Goal: Task Accomplishment & Management: Use online tool/utility

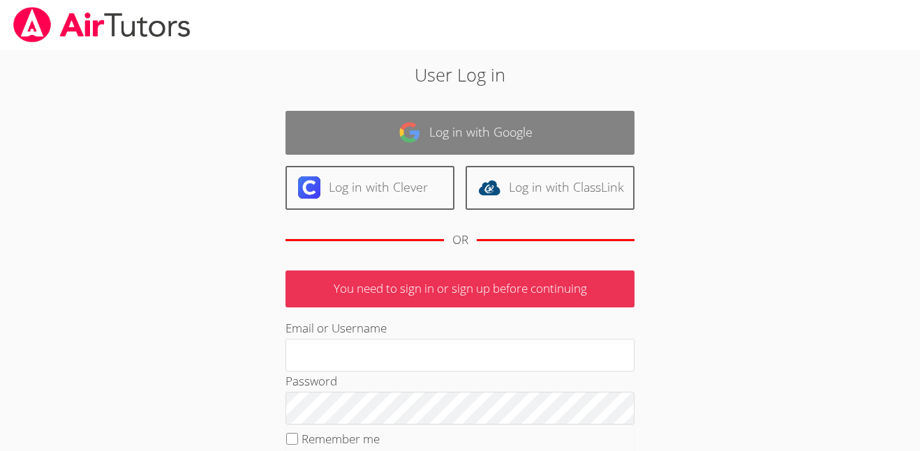
click at [371, 141] on link "Log in with Google" at bounding box center [459, 133] width 349 height 44
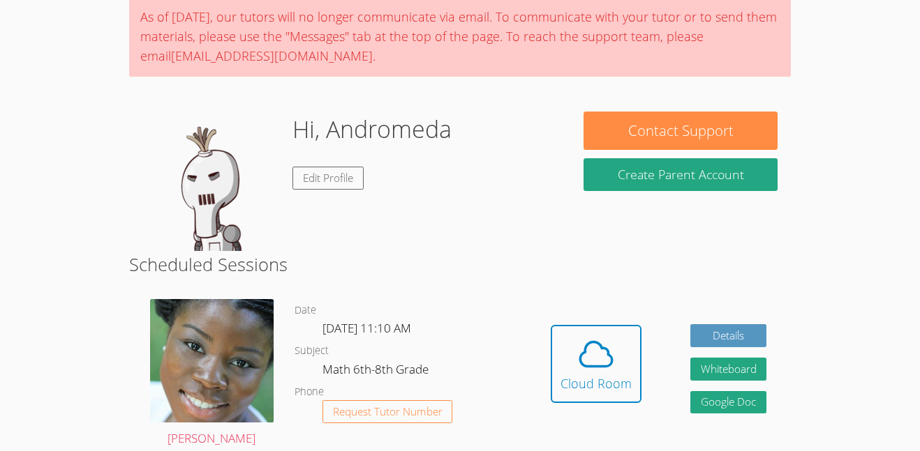
scroll to position [117, 0]
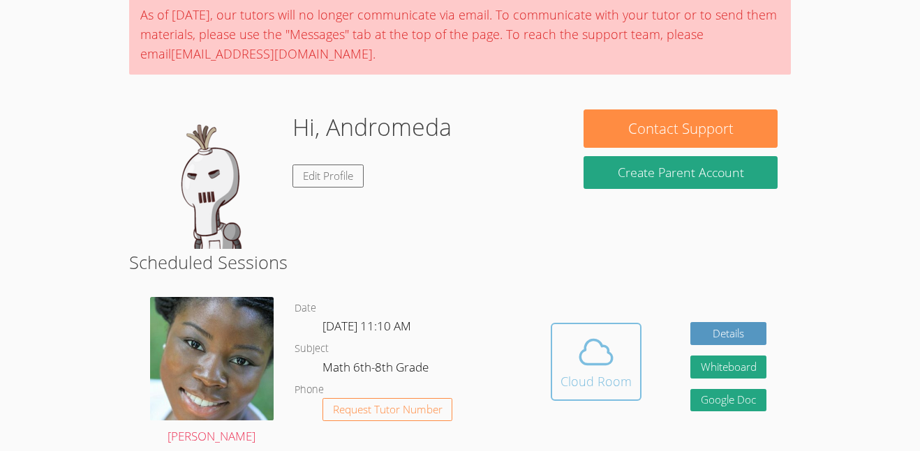
click at [591, 369] on icon at bounding box center [595, 352] width 39 height 39
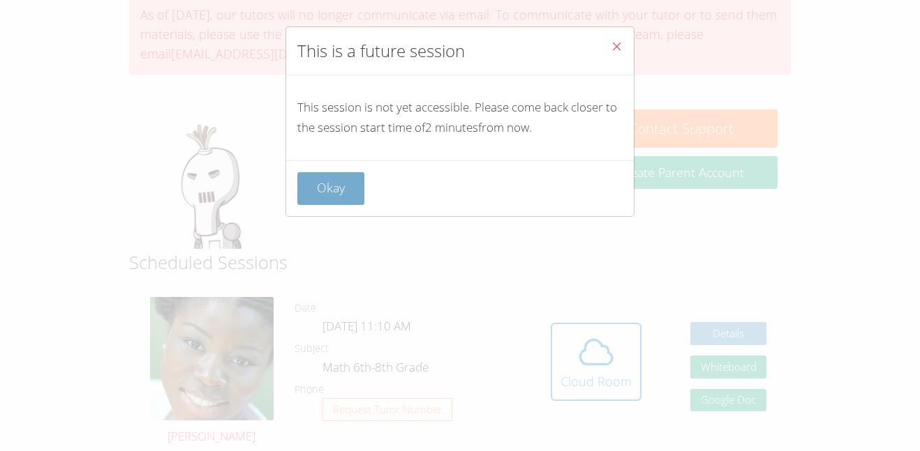
click at [333, 189] on button "Okay" at bounding box center [330, 188] width 67 height 33
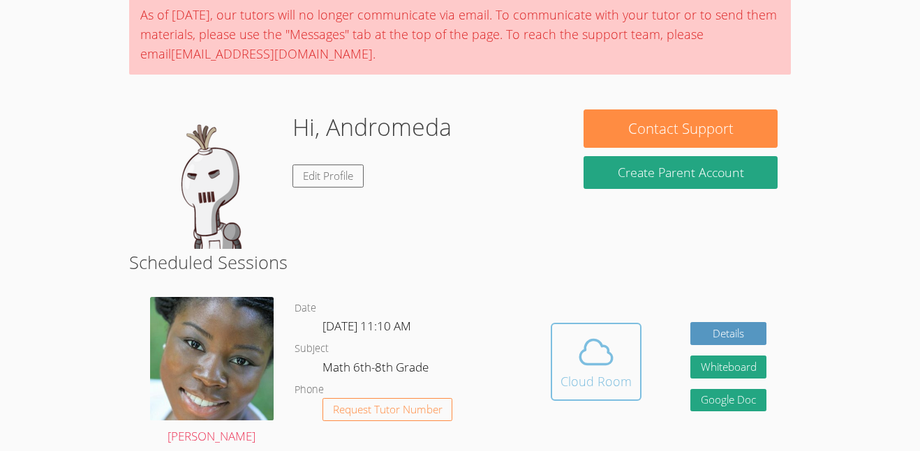
click at [595, 348] on icon at bounding box center [595, 352] width 39 height 39
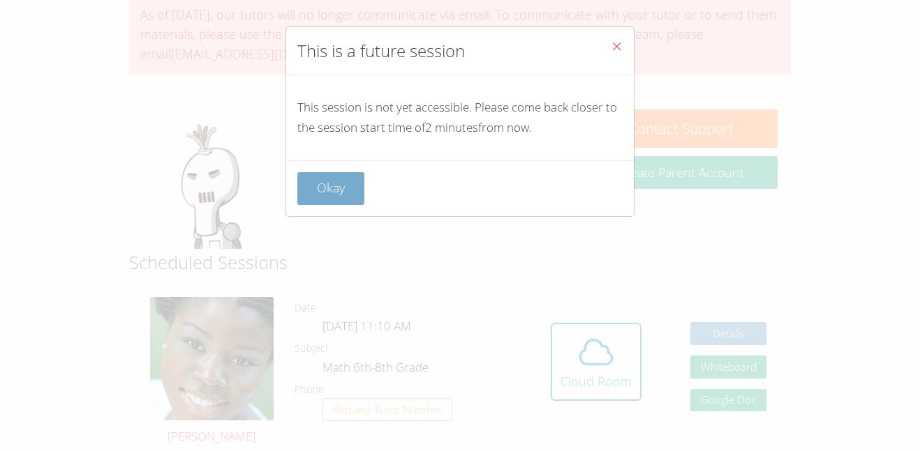
click at [334, 191] on button "Okay" at bounding box center [330, 188] width 67 height 33
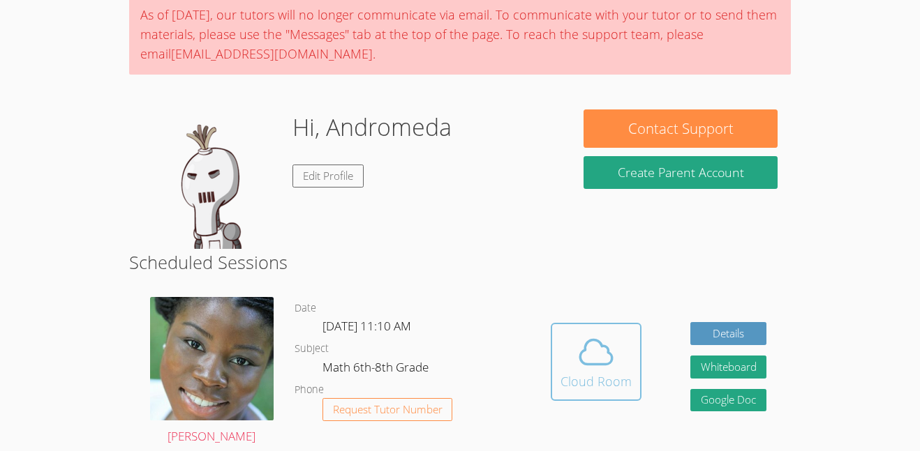
click at [610, 361] on icon at bounding box center [596, 352] width 32 height 24
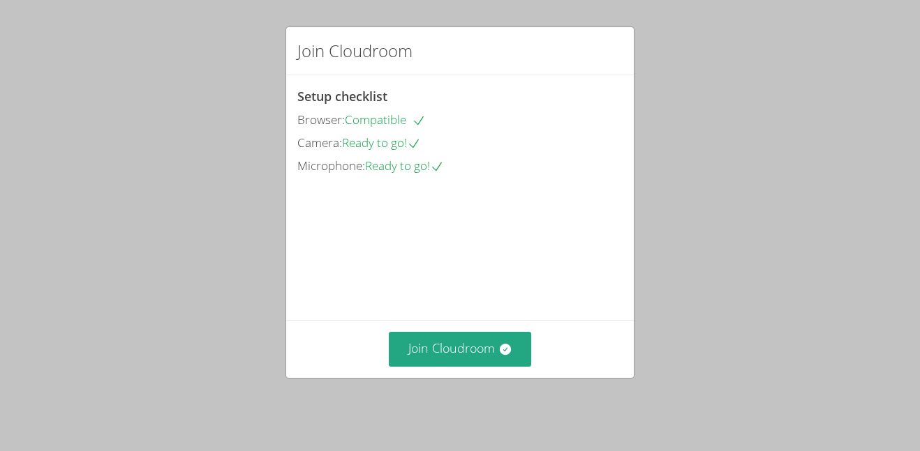
click at [406, 330] on div "Join Cloudroom" at bounding box center [460, 348] width 348 height 57
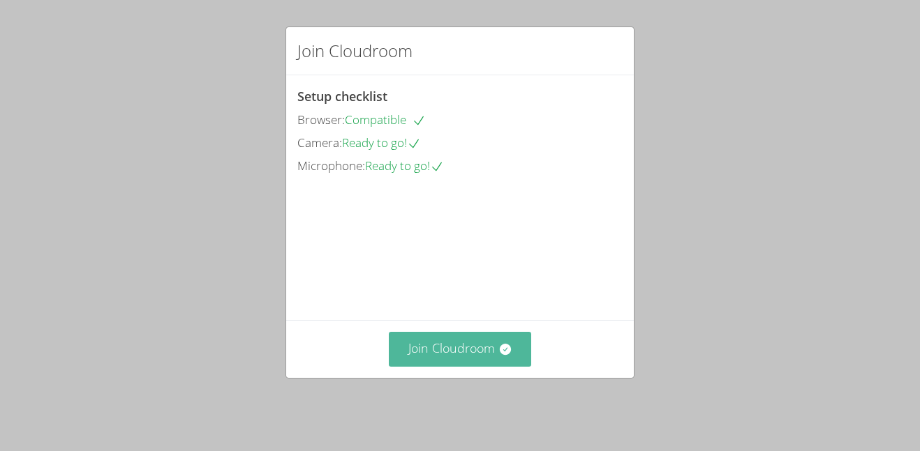
click at [453, 345] on button "Join Cloudroom" at bounding box center [460, 349] width 143 height 34
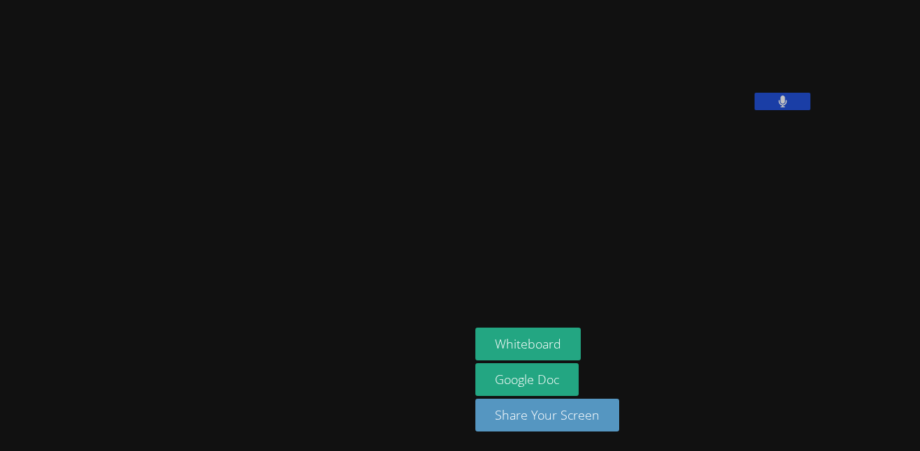
click at [754, 114] on div at bounding box center [782, 103] width 56 height 21
click at [754, 110] on button at bounding box center [782, 101] width 56 height 17
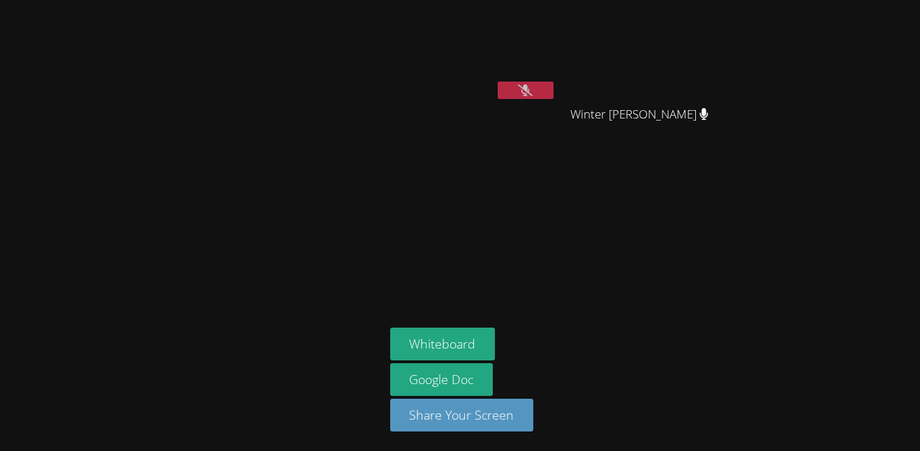
click at [302, 135] on div at bounding box center [192, 226] width 373 height 440
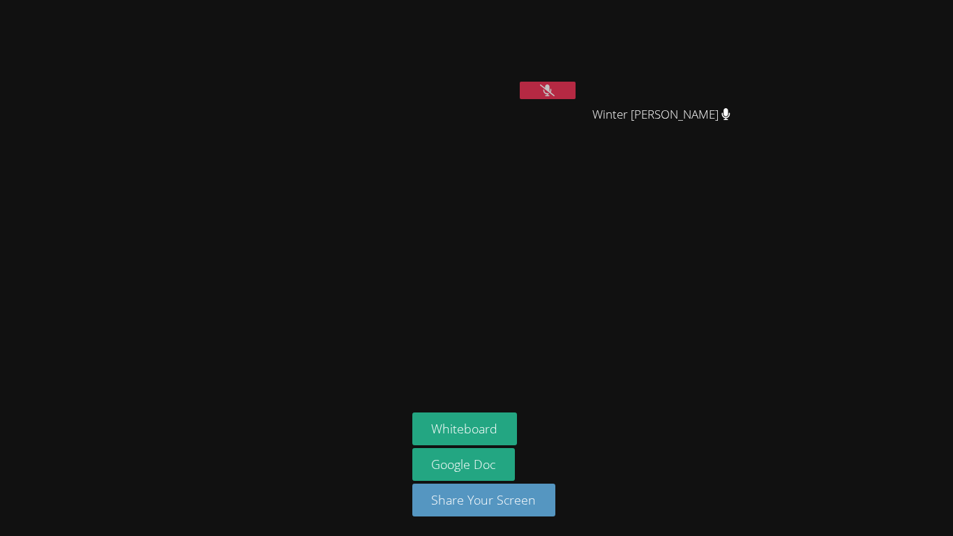
click at [336, 219] on div at bounding box center [204, 268] width 396 height 525
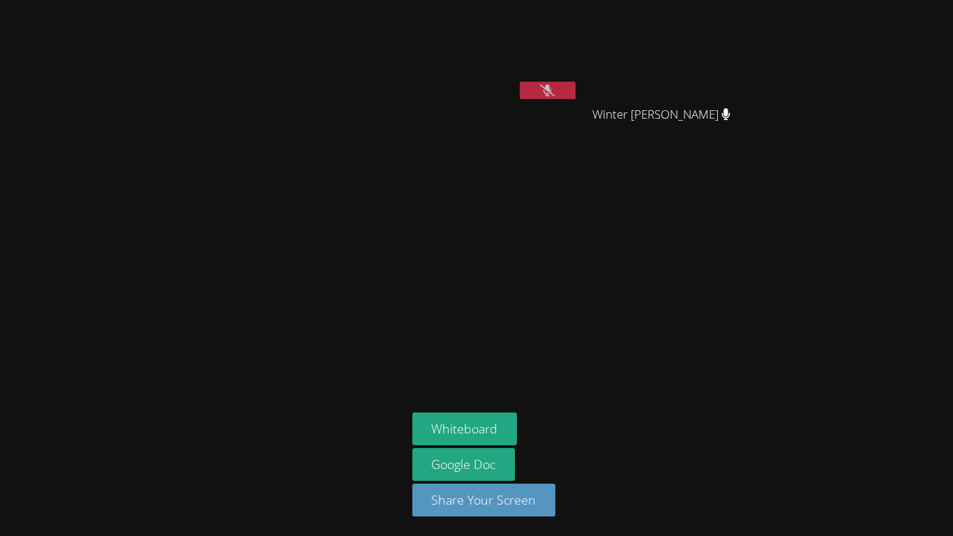
click at [336, 219] on div at bounding box center [204, 268] width 396 height 525
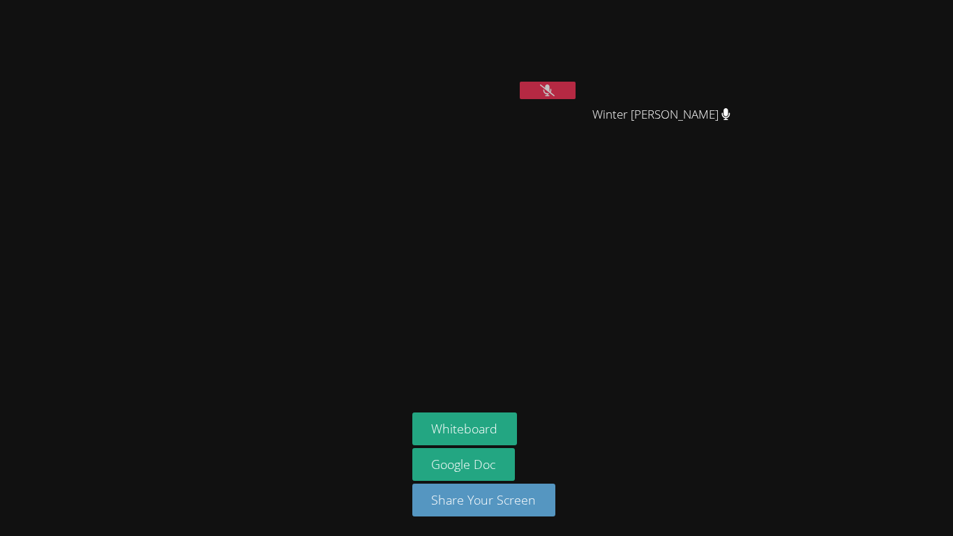
click at [336, 219] on div at bounding box center [204, 268] width 396 height 525
click at [666, 195] on aside "Andromeda Snaketail Winter [PERSON_NAME] Winter [PERSON_NAME] Whiteboard Google…" at bounding box center [581, 268] width 349 height 536
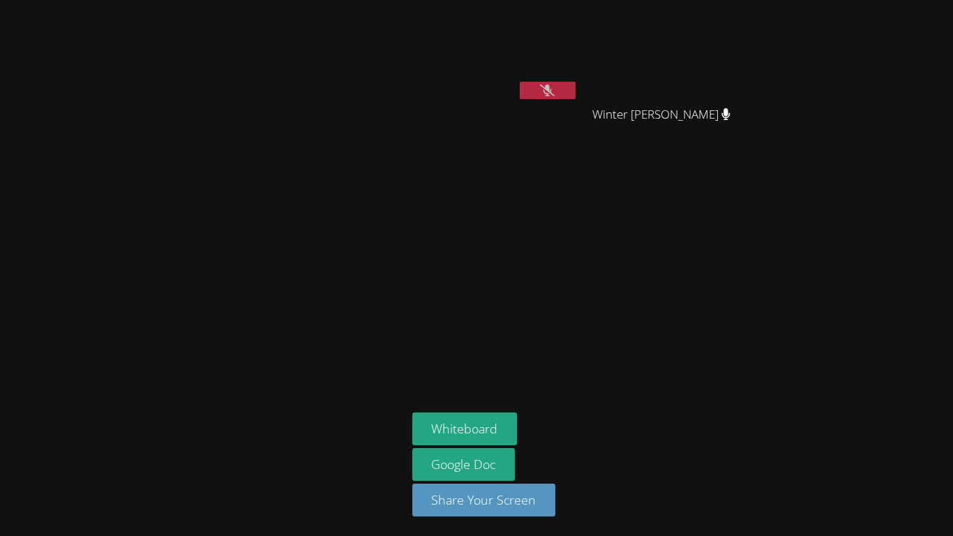
click at [666, 195] on aside "Andromeda Snaketail Winter [PERSON_NAME] Winter [PERSON_NAME] Whiteboard Google…" at bounding box center [581, 268] width 349 height 536
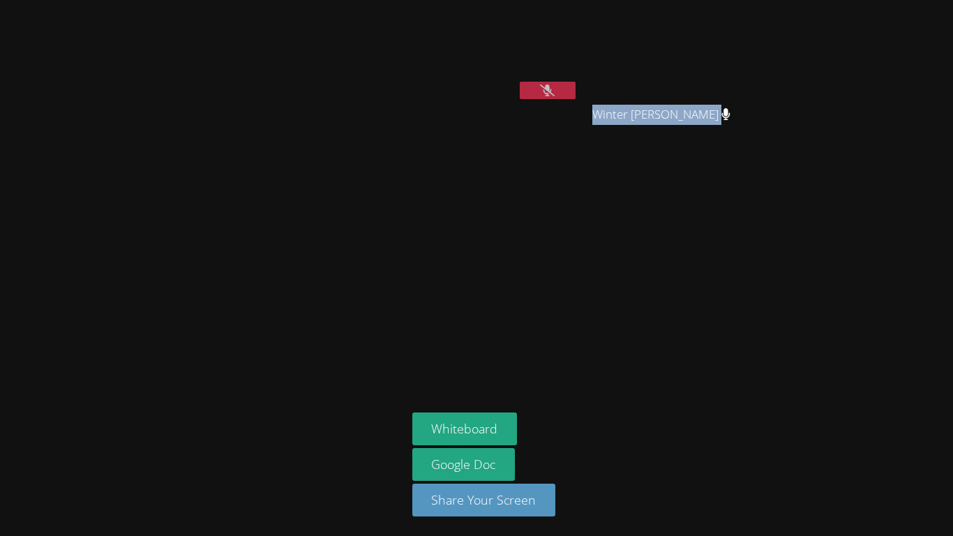
click at [666, 195] on aside "Andromeda Snaketail Winter [PERSON_NAME] Winter [PERSON_NAME] Whiteboard Google…" at bounding box center [581, 268] width 349 height 536
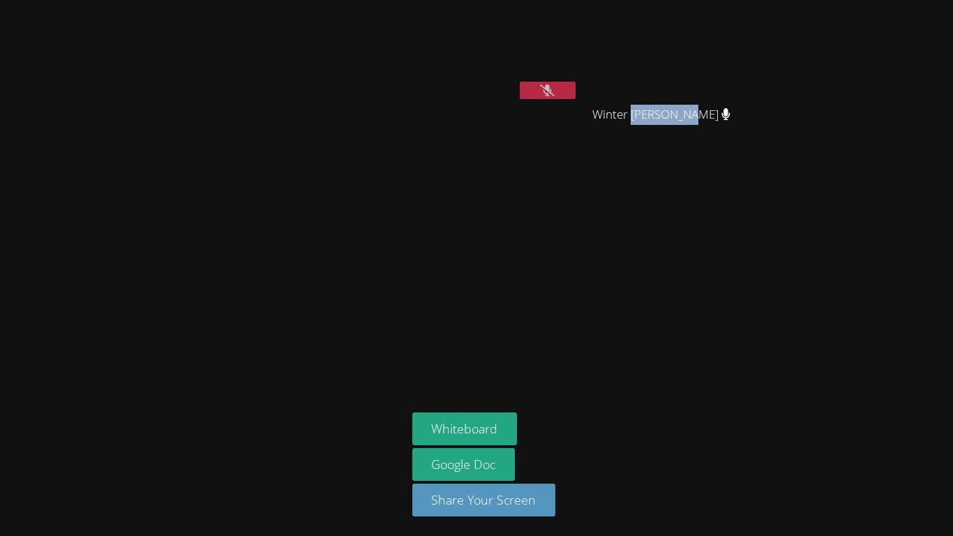
click at [666, 195] on aside "Andromeda Snaketail Winter [PERSON_NAME] Winter [PERSON_NAME] Whiteboard Google…" at bounding box center [581, 268] width 349 height 536
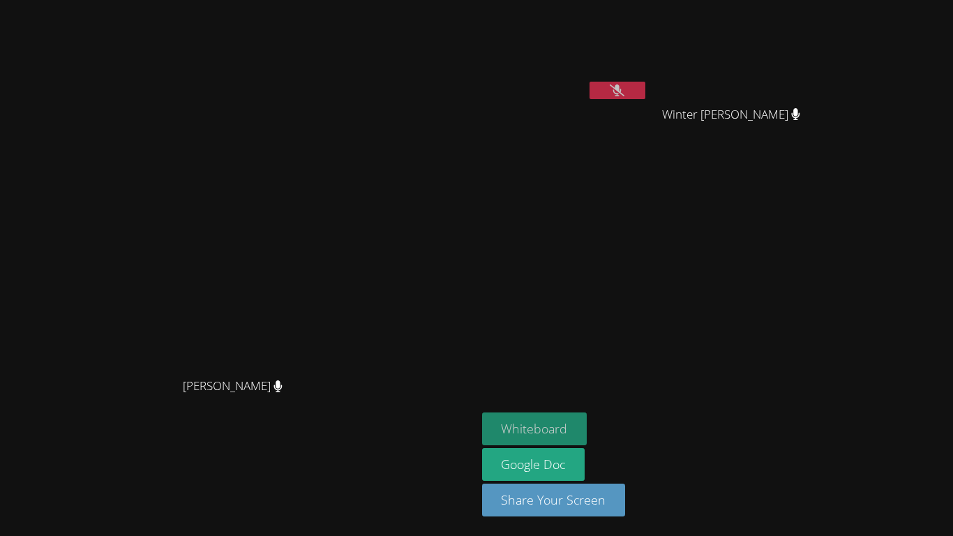
click at [588, 429] on button "Whiteboard" at bounding box center [534, 428] width 105 height 33
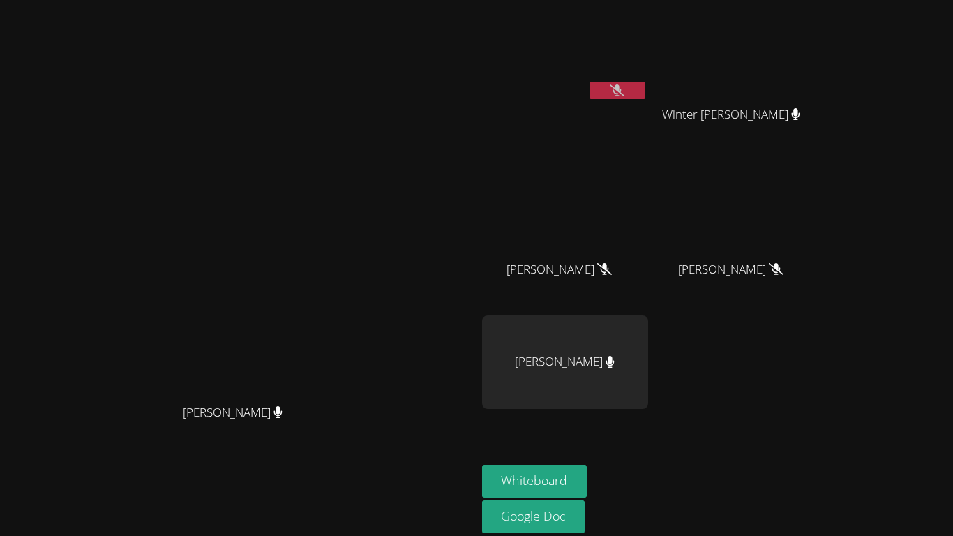
click at [645, 84] on button at bounding box center [618, 90] width 56 height 17
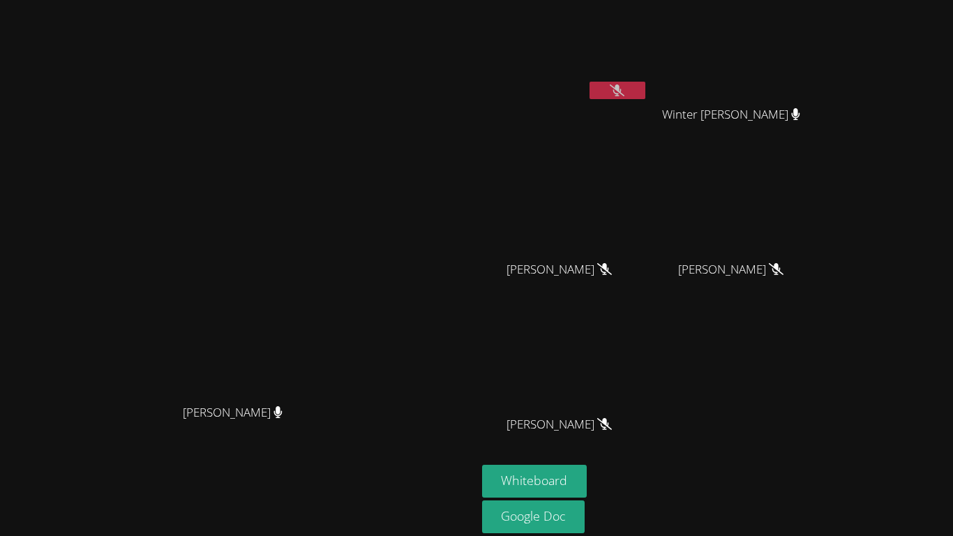
click at [625, 88] on icon at bounding box center [617, 90] width 15 height 12
click at [645, 85] on button at bounding box center [618, 90] width 56 height 17
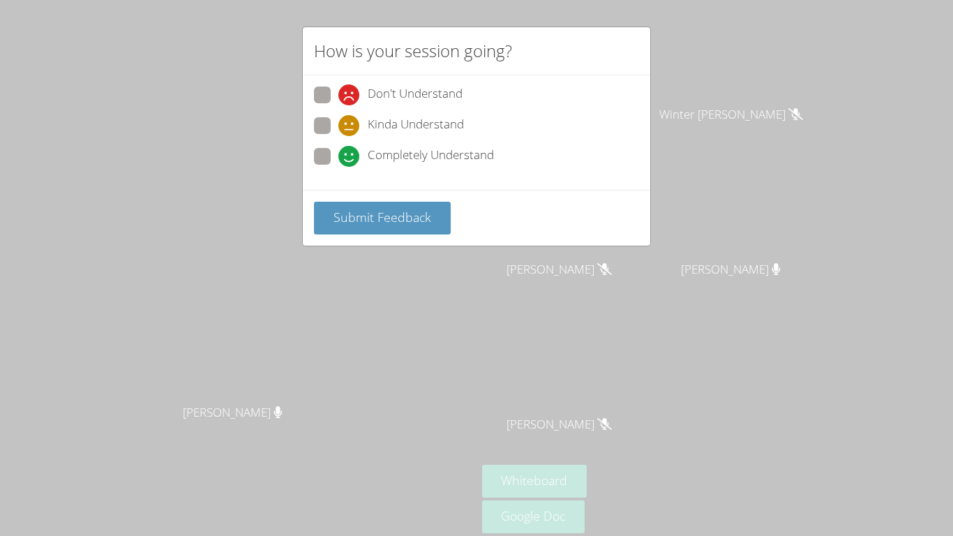
click at [338, 167] on span at bounding box center [338, 167] width 0 height 0
click at [338, 158] on input "Completely Understand" at bounding box center [344, 154] width 12 height 12
radio input "true"
click at [352, 220] on span "Submit Feedback" at bounding box center [383, 217] width 98 height 17
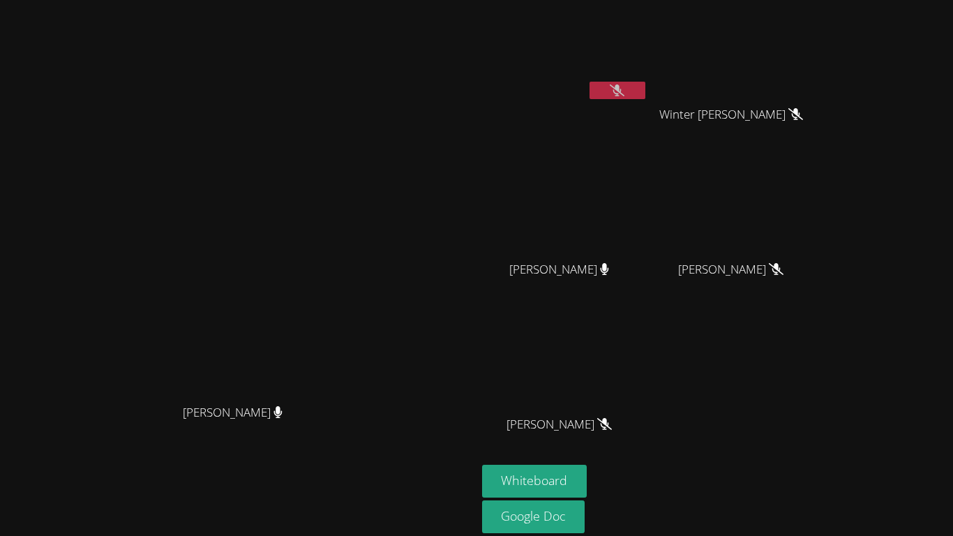
click at [645, 90] on button at bounding box center [618, 90] width 56 height 17
